Goal: Task Accomplishment & Management: Manage account settings

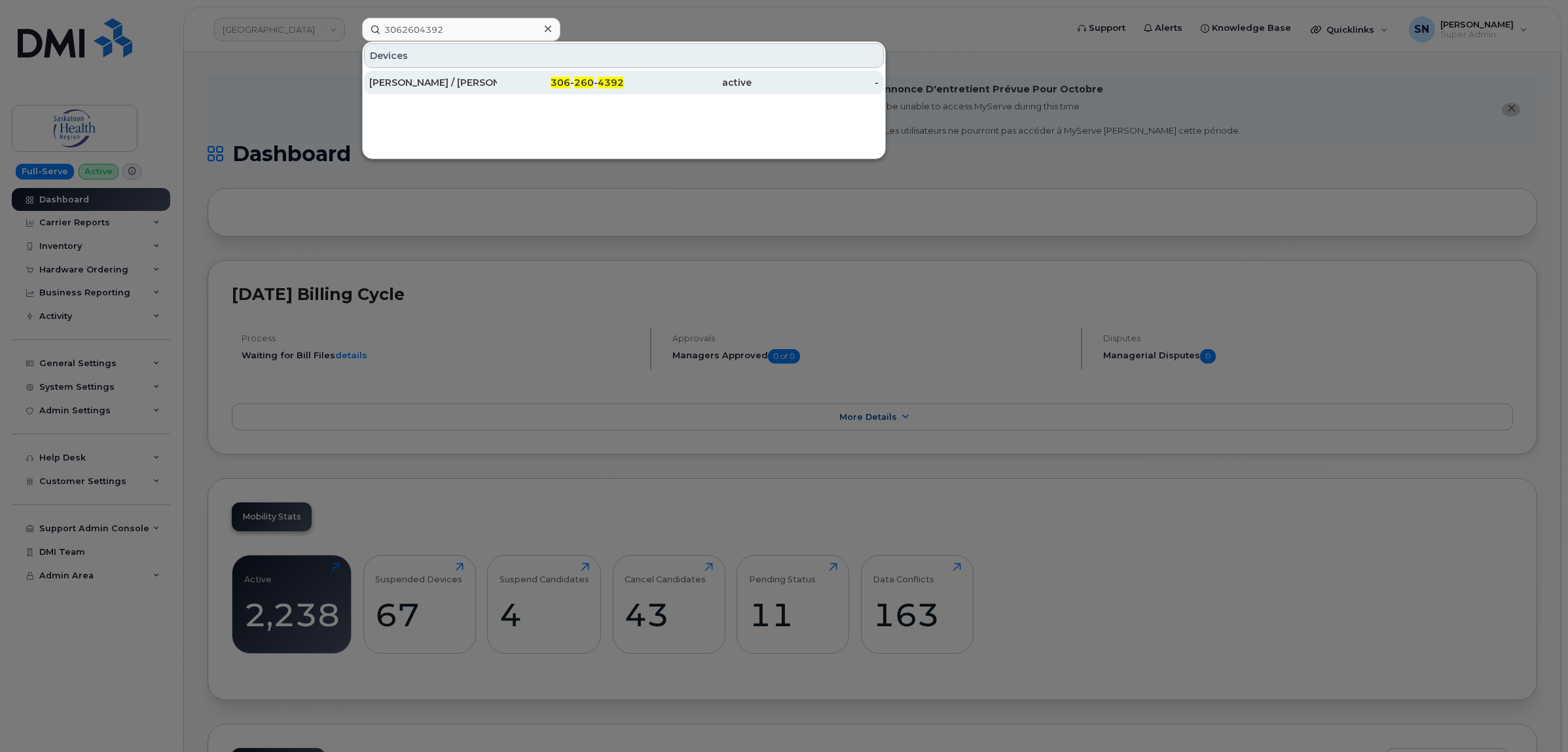
type input "3062604392"
click at [473, 83] on div "[PERSON_NAME] / [PERSON_NAME]" at bounding box center [432, 83] width 128 height 13
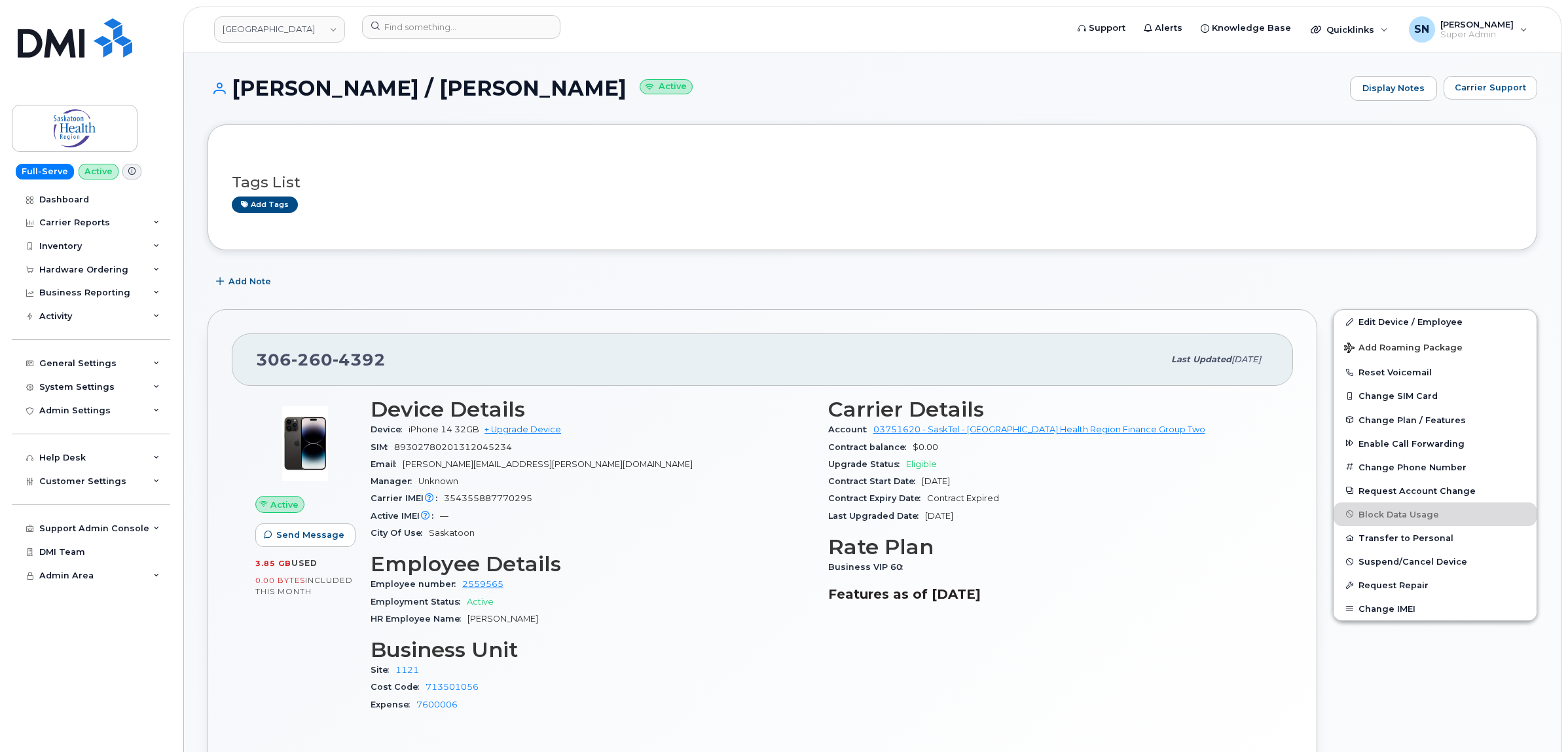
click at [430, 242] on div "Tags List Add tags" at bounding box center [872, 187] width 1329 height 125
drag, startPoint x: 1381, startPoint y: 319, endPoint x: 1289, endPoint y: 311, distance: 92.3
click at [1382, 319] on link "Edit Device / Employee" at bounding box center [1435, 321] width 203 height 24
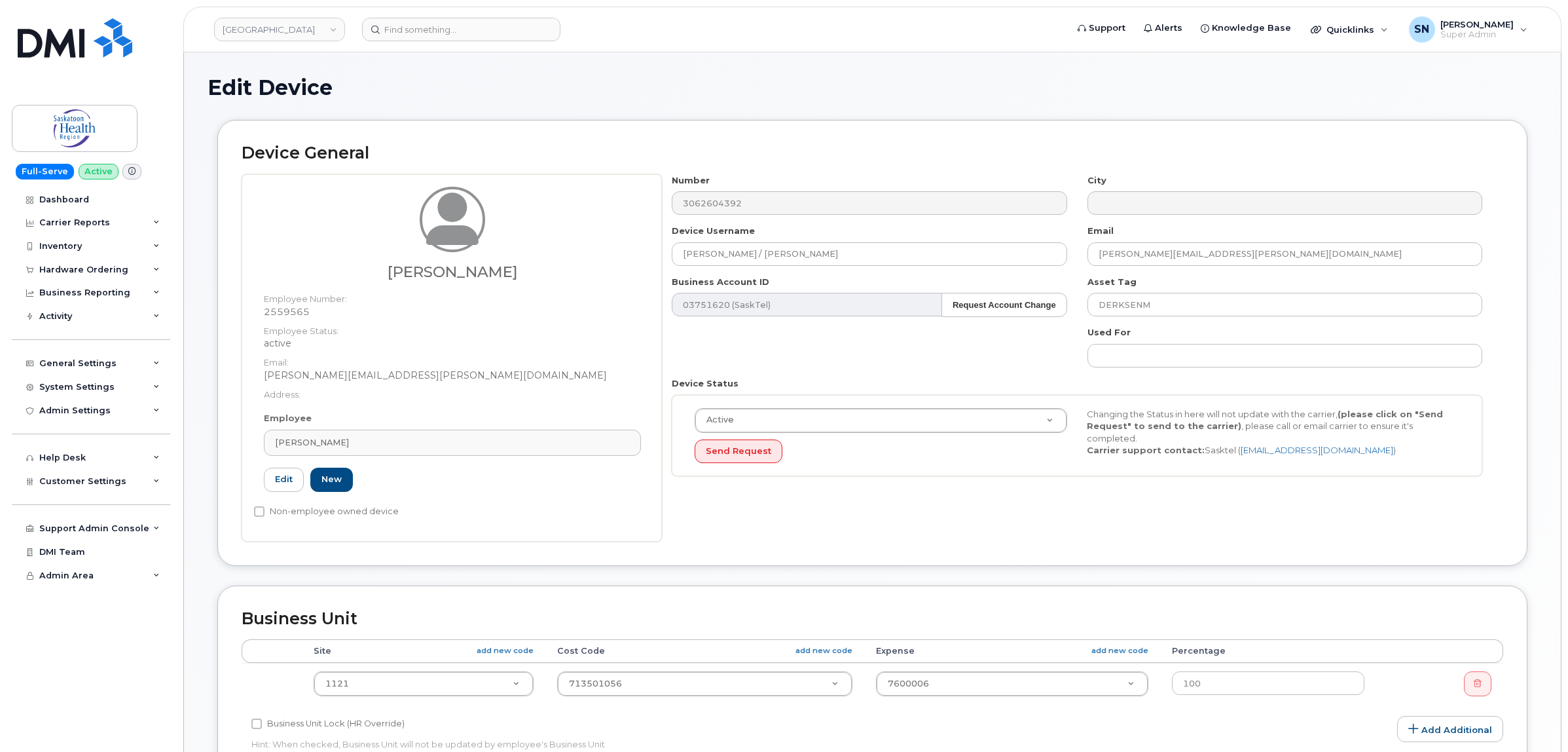
select select "20985"
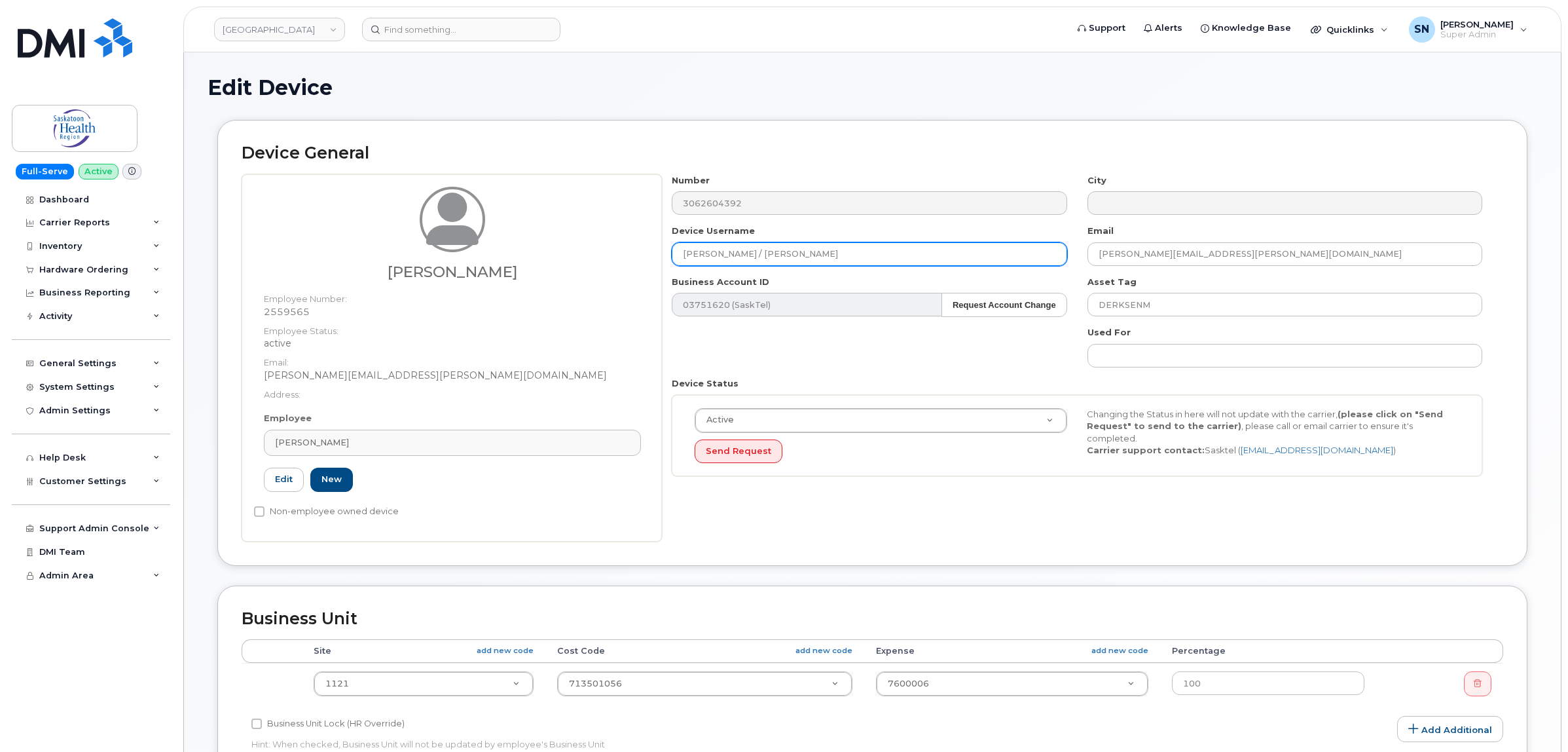
click at [653, 257] on div "Melissa Speiser Employee Number: 2559565 Employee Status: active Email: Melissa…" at bounding box center [872, 358] width 1262 height 368
paste input "rrick Faulk"
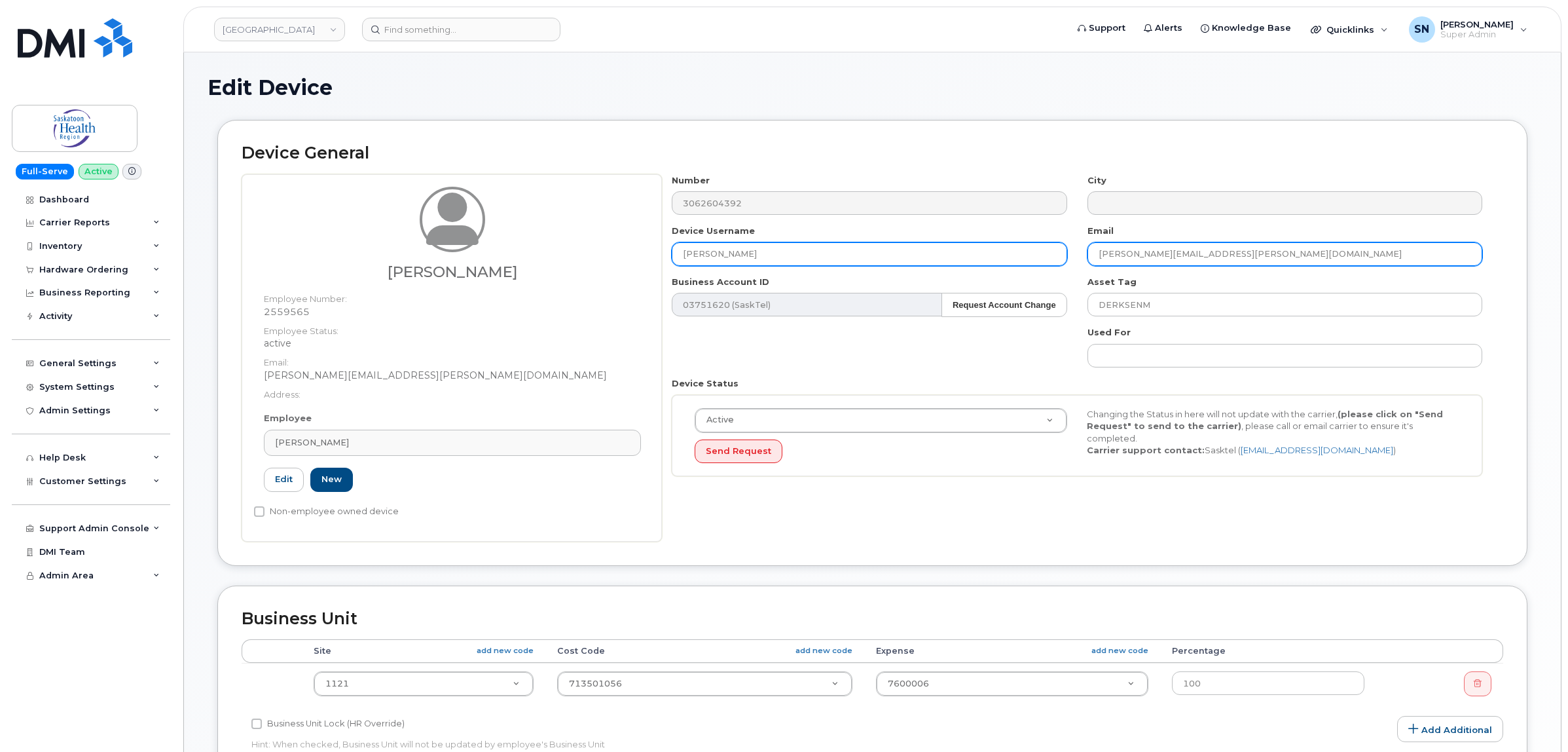
type input "Merrick Faulkner"
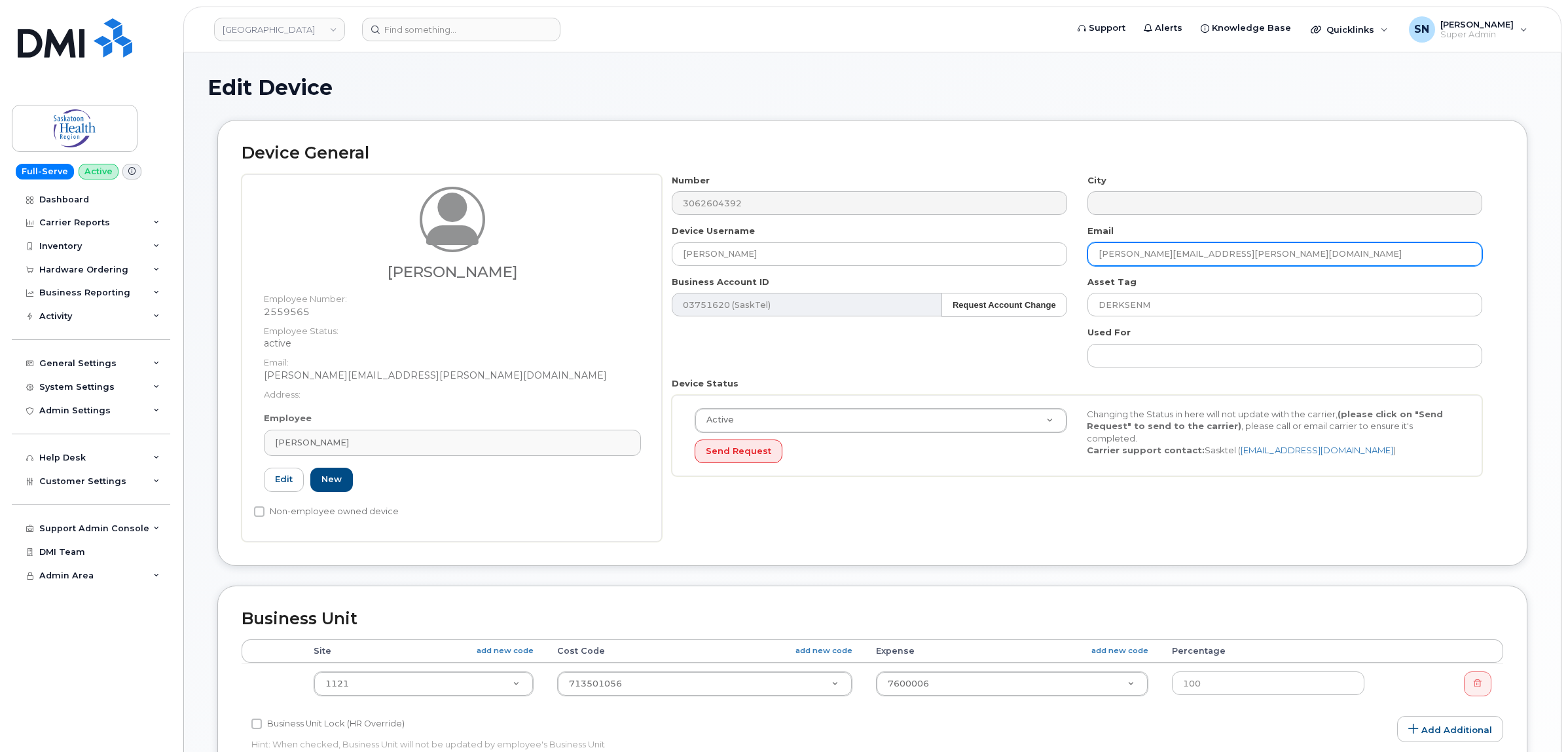
drag, startPoint x: 1330, startPoint y: 243, endPoint x: 1072, endPoint y: 249, distance: 258.1
click at [1072, 249] on div "Number 3062604392 City Device Username Merrick Faulkner Email Melissa.Speiser@s…" at bounding box center [1077, 330] width 831 height 312
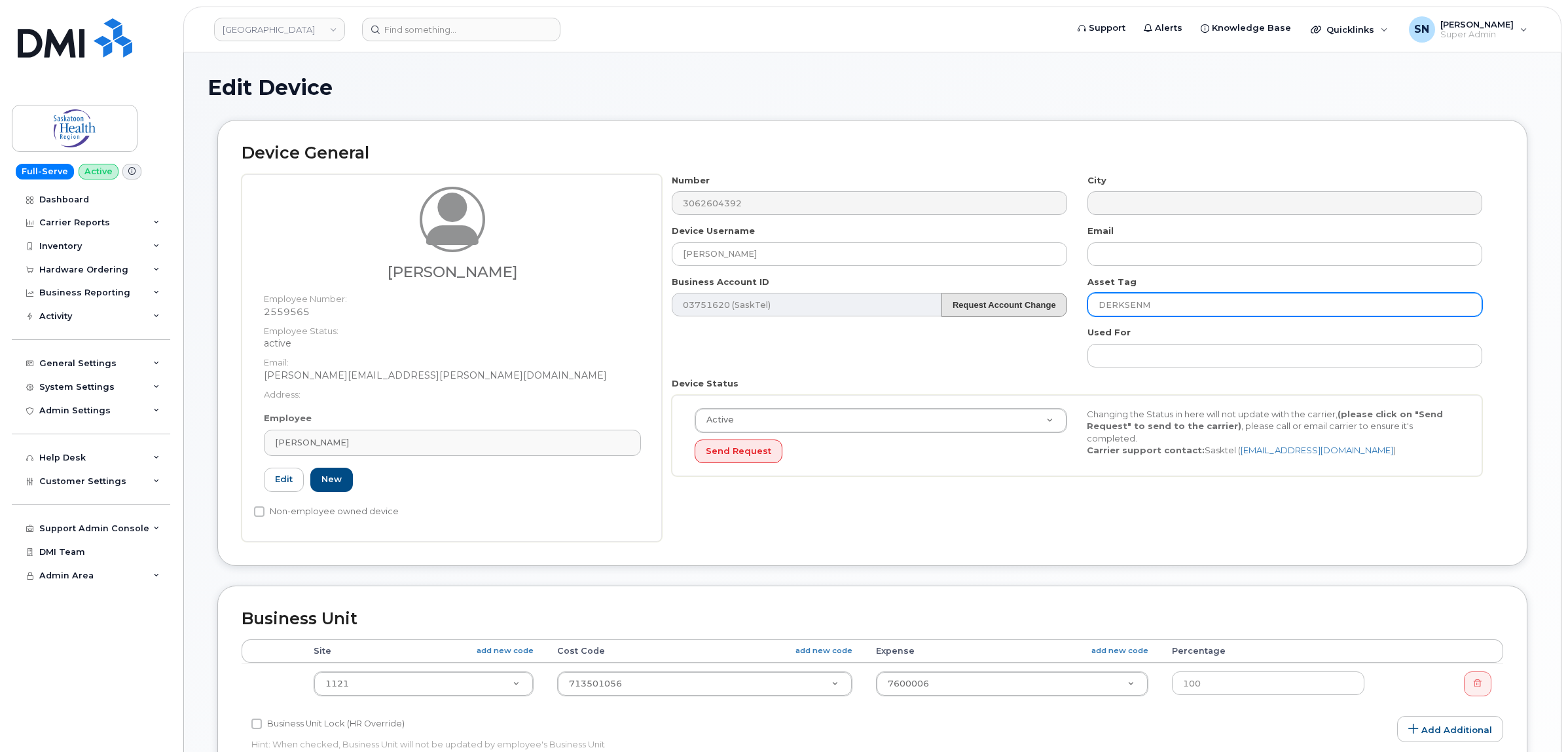
click at [990, 303] on div "Number 3062604392 City Device Username Merrick Faulkner Email Business Account …" at bounding box center [1077, 330] width 831 height 312
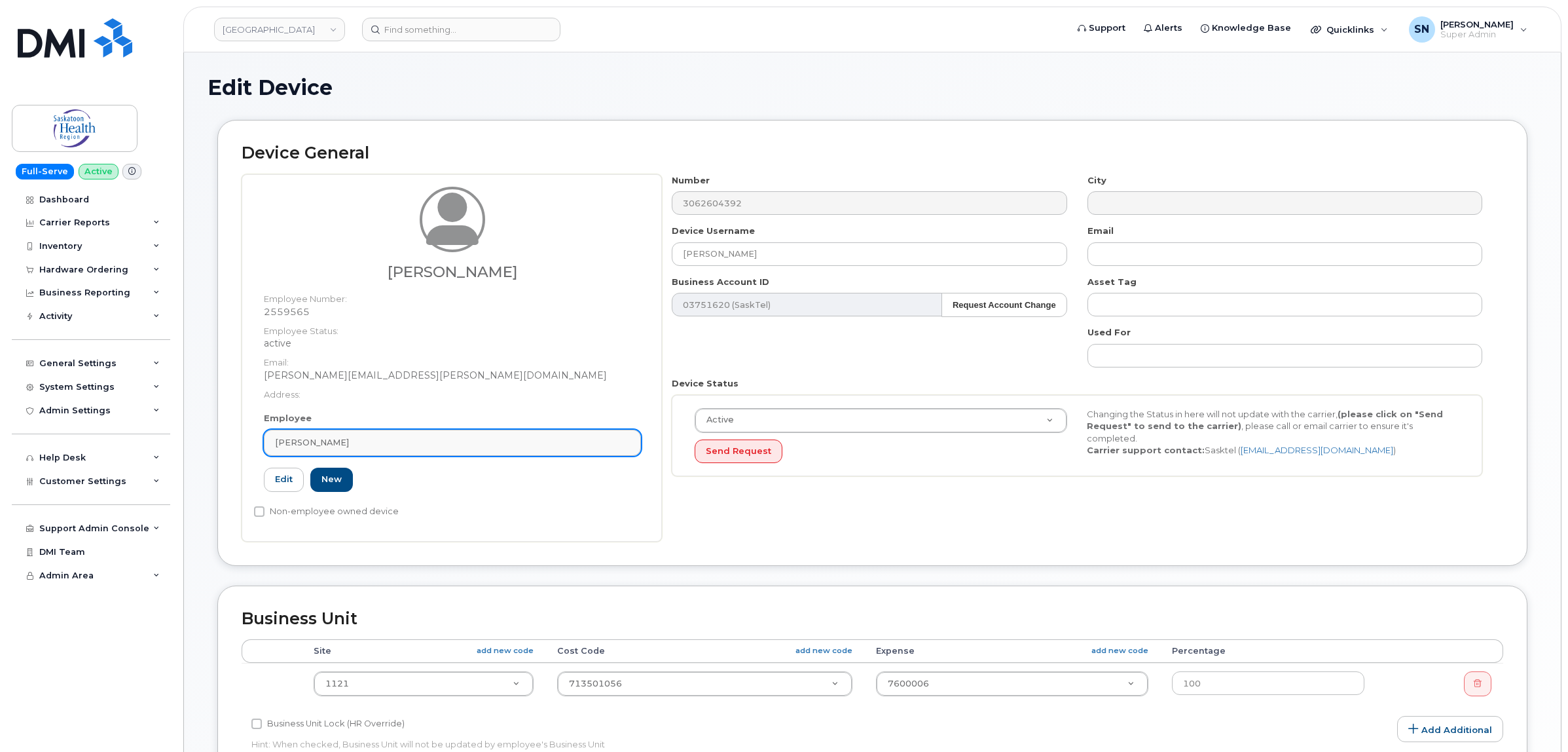
click at [623, 436] on link "Melissa Speiser" at bounding box center [452, 443] width 377 height 26
click at [627, 441] on div "Melissa Speiser" at bounding box center [452, 442] width 355 height 12
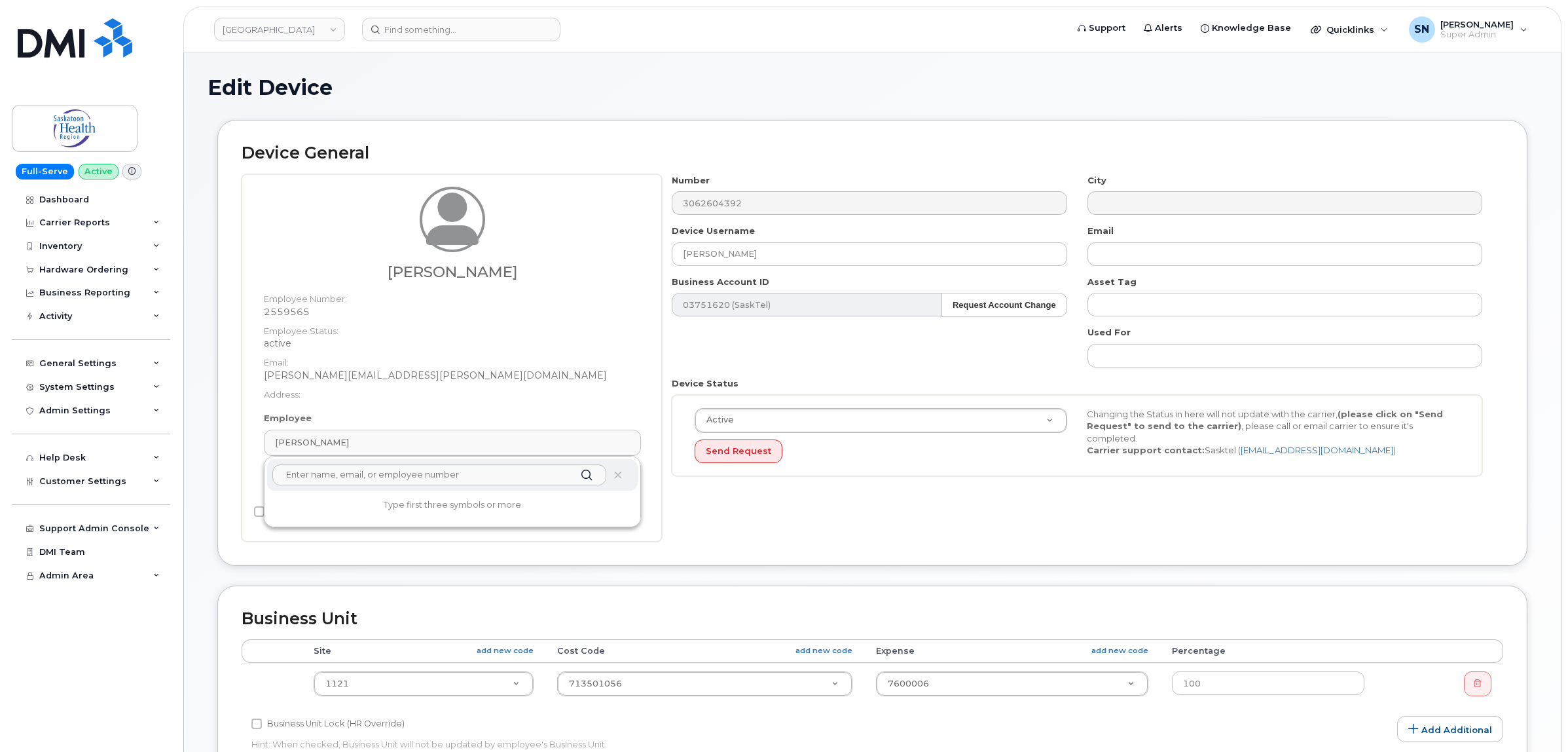
click at [519, 475] on input "text" at bounding box center [439, 475] width 334 height 21
paste input "Merrick Faulkner"
type input "Merrick Faulkner"
click at [621, 479] on icon at bounding box center [618, 475] width 9 height 9
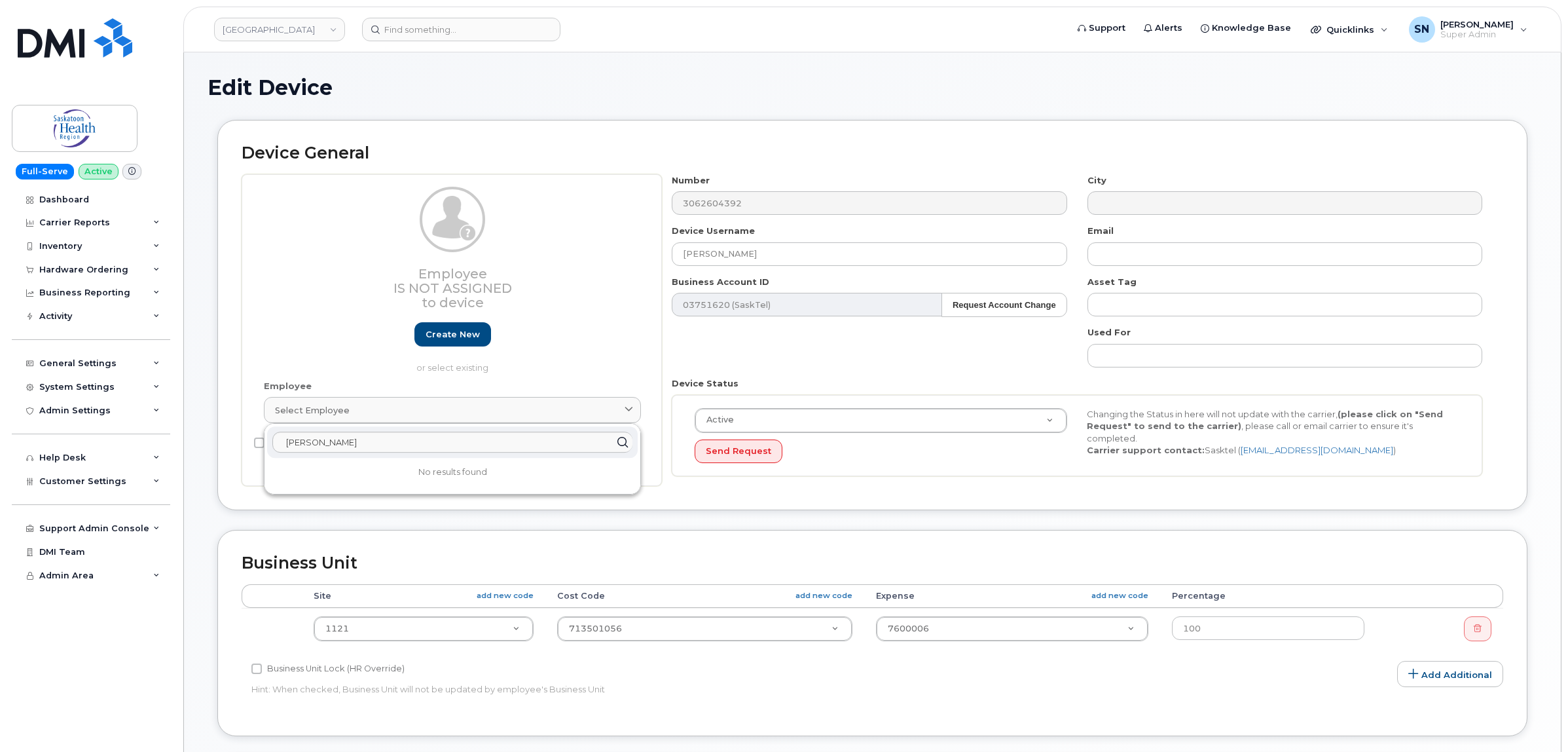
click at [816, 359] on div "Number 3062604392 City Device Username Merrick Faulkner Email Business Account …" at bounding box center [1077, 330] width 831 height 312
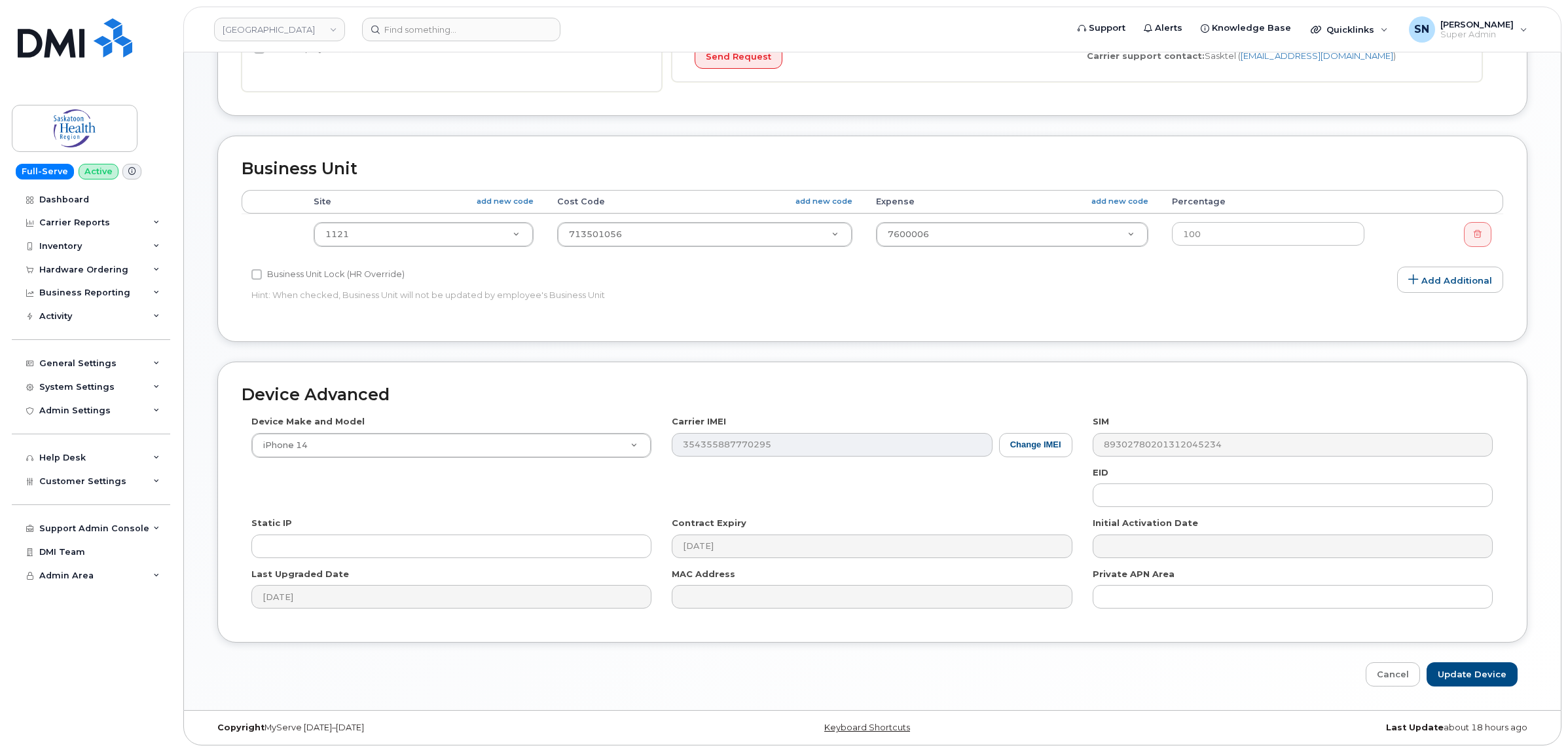
scroll to position [397, 0]
click at [1451, 675] on input "Update Device" at bounding box center [1472, 674] width 91 height 24
type input "Saving..."
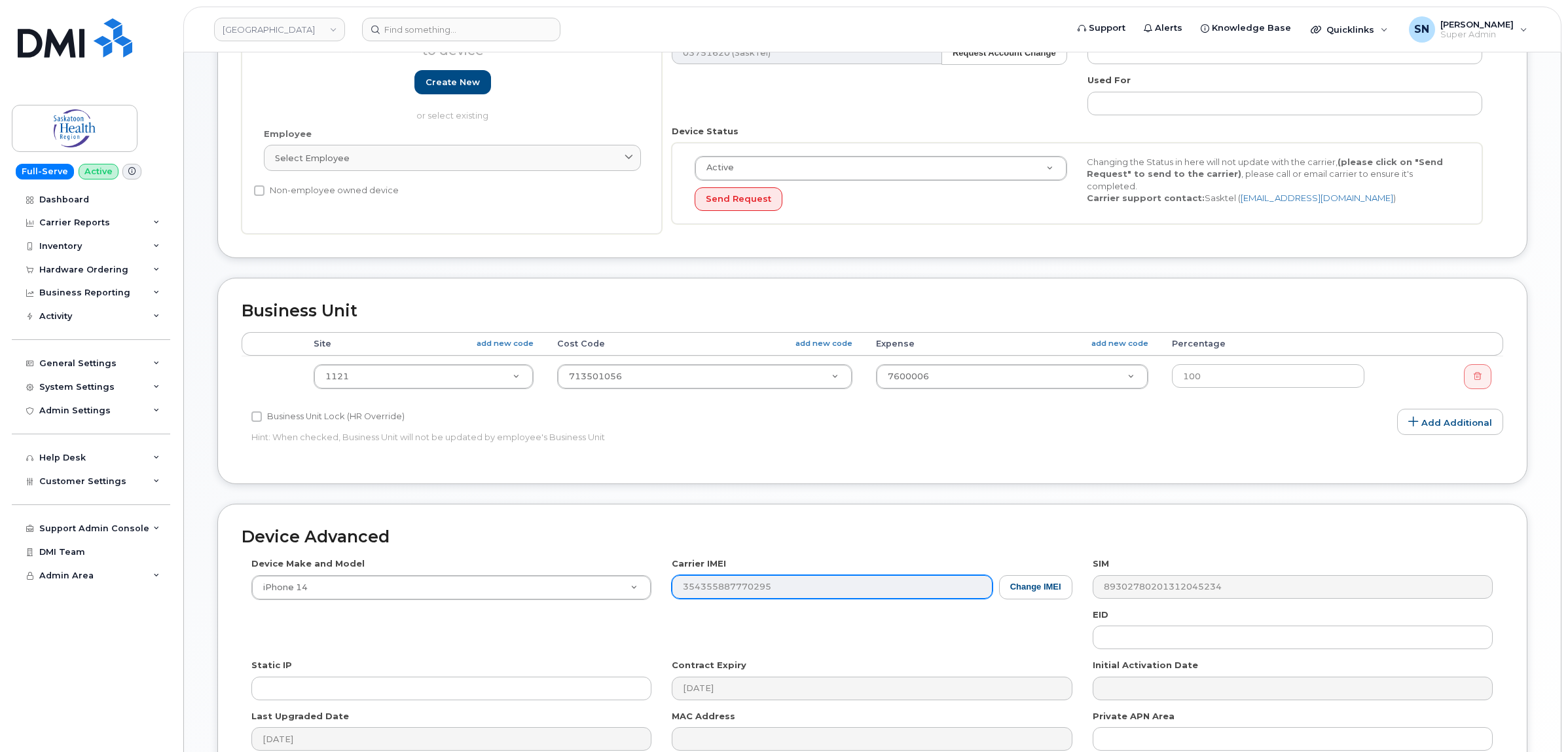
scroll to position [69, 0]
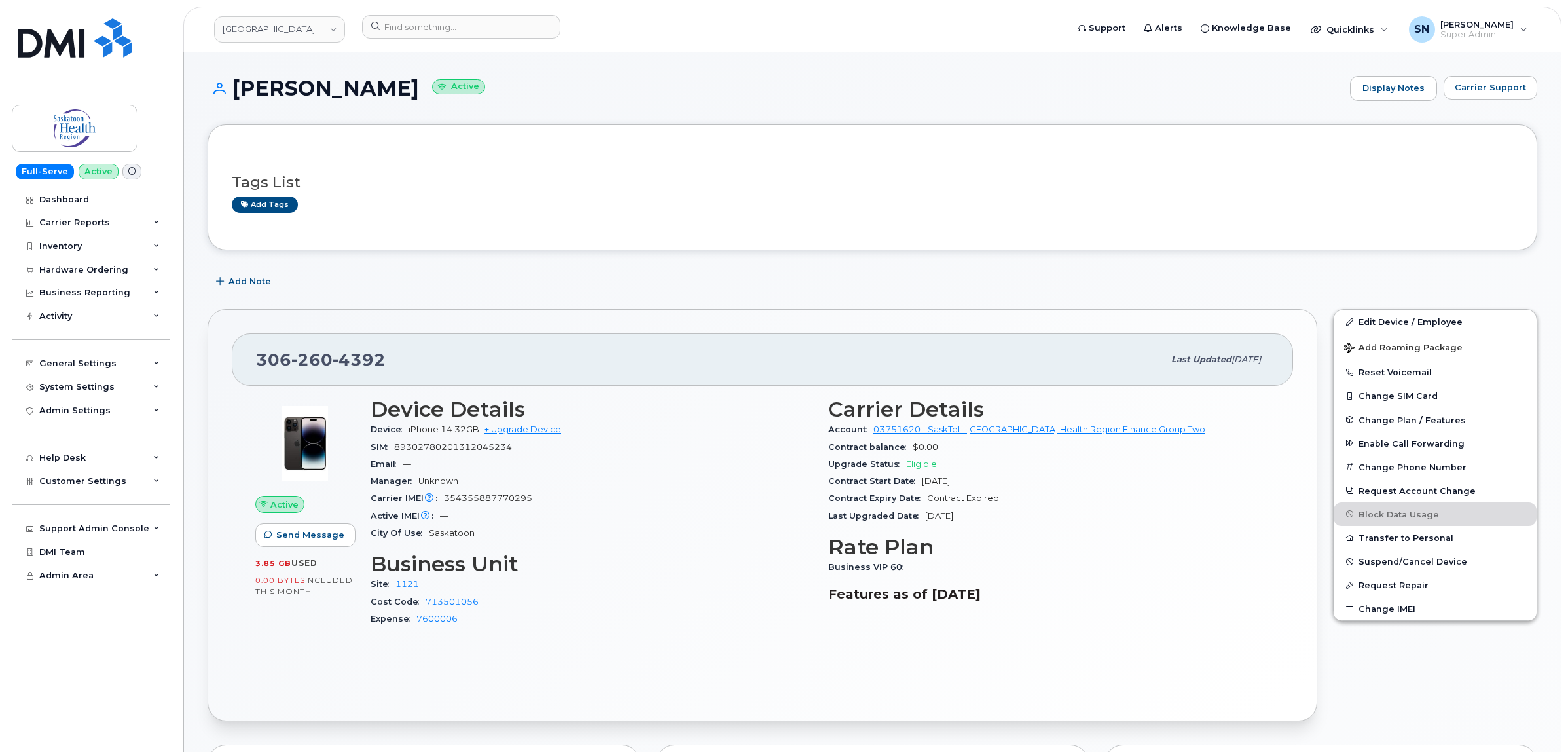
drag, startPoint x: 234, startPoint y: 86, endPoint x: 419, endPoint y: 95, distance: 185.2
click at [419, 95] on h1 "Merrick Faulkner Active" at bounding box center [775, 88] width 1136 height 23
copy h1 "Merrick Faulkner"
click at [1507, 88] on span "Carrier Support" at bounding box center [1490, 87] width 71 height 12
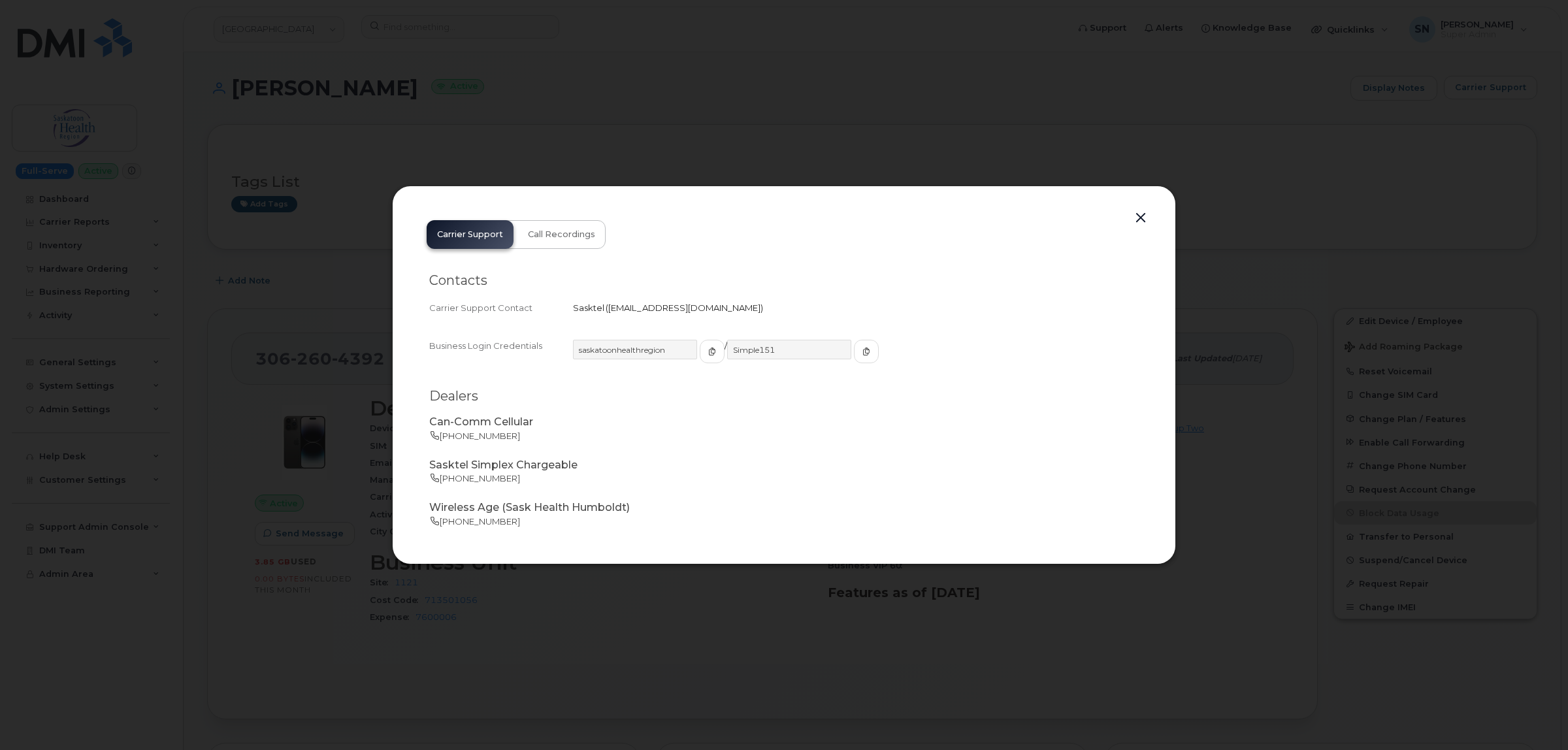
drag, startPoint x: 608, startPoint y: 308, endPoint x: 745, endPoint y: 311, distance: 137.0
click at [745, 311] on div "Sasktel   business.wireless@sasktel.com" at bounding box center [856, 308] width 566 height 12
copy span "business.wireless@sasktel.com"
click at [1141, 216] on button "button" at bounding box center [1141, 218] width 20 height 18
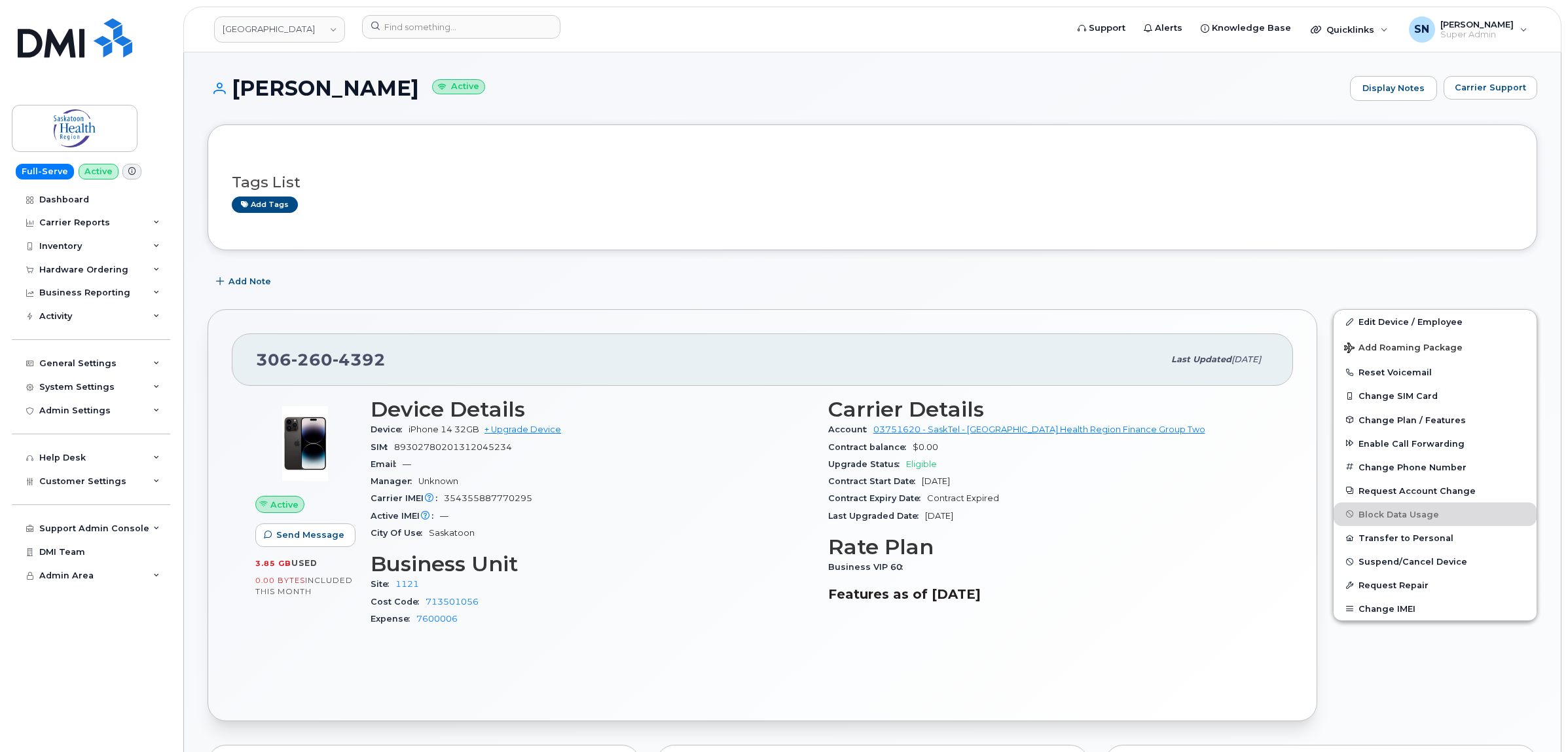
click at [957, 133] on div "Tags List Add tags" at bounding box center [872, 187] width 1329 height 125
drag, startPoint x: 256, startPoint y: 364, endPoint x: 397, endPoint y: 367, distance: 141.0
click at [397, 367] on div "306 260 4392" at bounding box center [710, 359] width 908 height 28
copy span "306 260 4392"
